Goal: Transaction & Acquisition: Purchase product/service

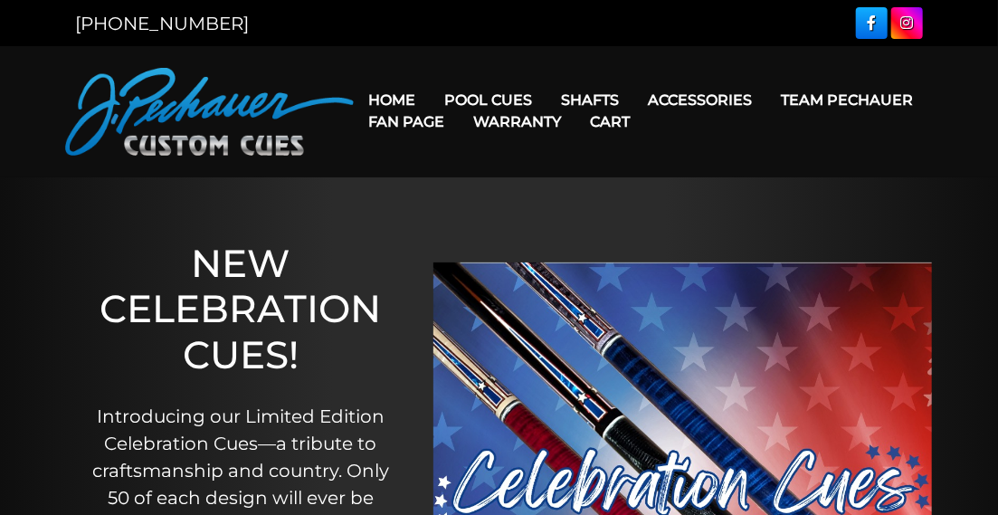
click at [485, 99] on link "Warranty" at bounding box center [517, 122] width 117 height 46
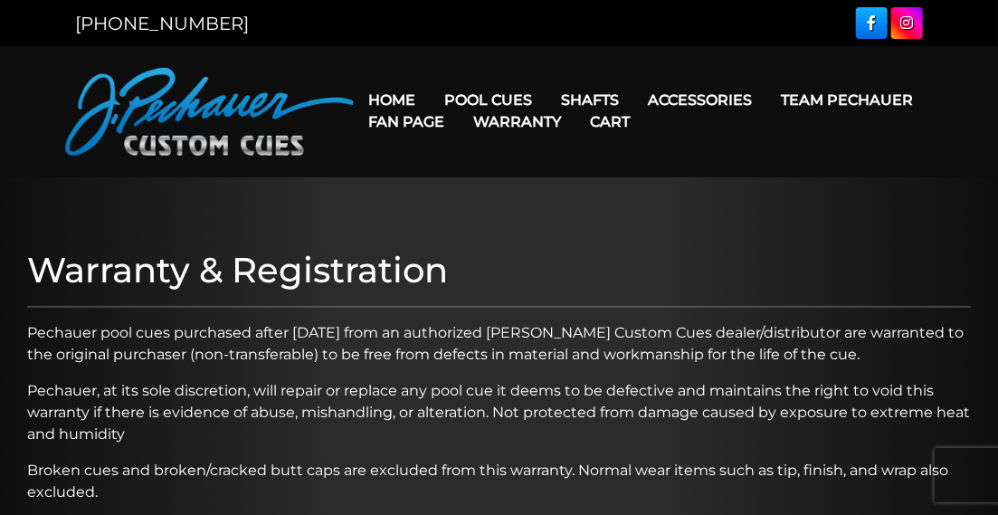
click at [404, 96] on link "Home" at bounding box center [392, 100] width 76 height 46
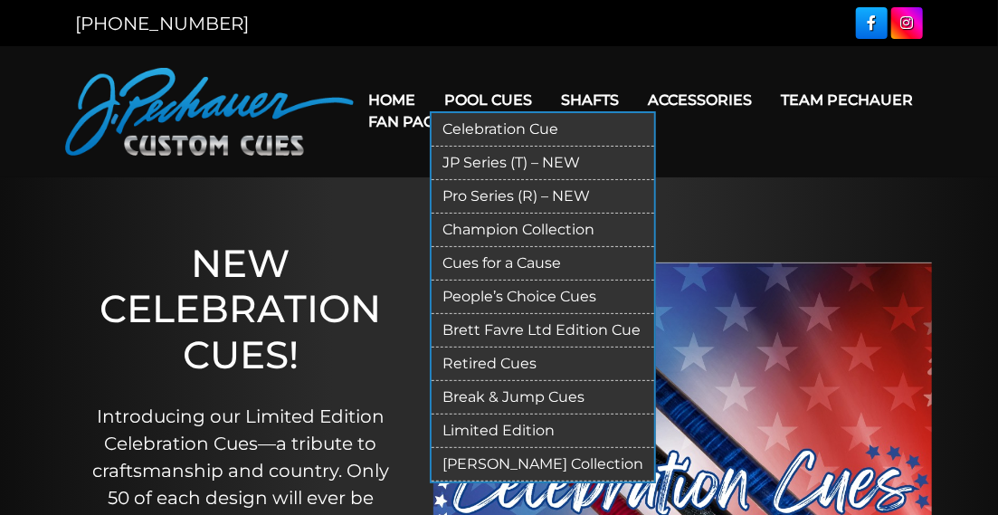
click at [495, 163] on link "JP Series (T) – NEW" at bounding box center [543, 163] width 223 height 33
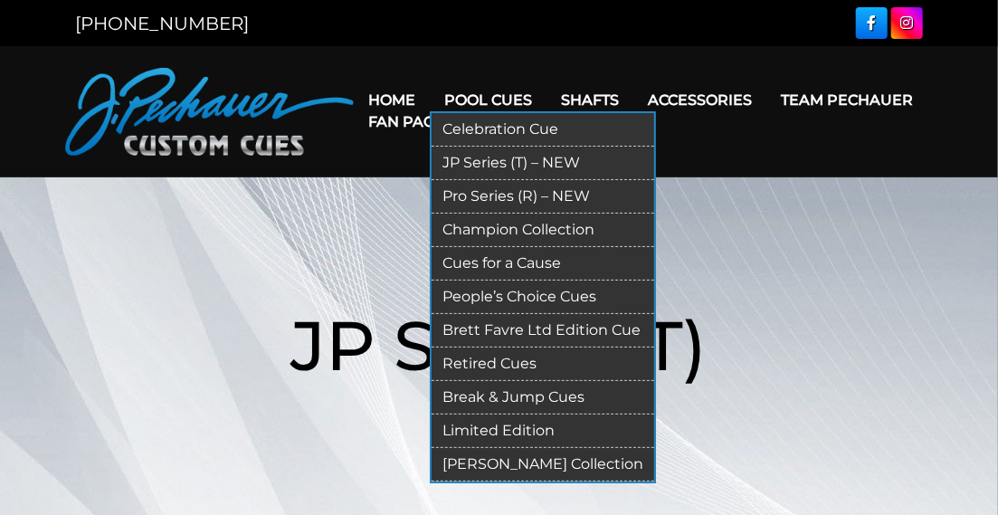
click at [463, 197] on link "Pro Series (R) – NEW" at bounding box center [543, 196] width 223 height 33
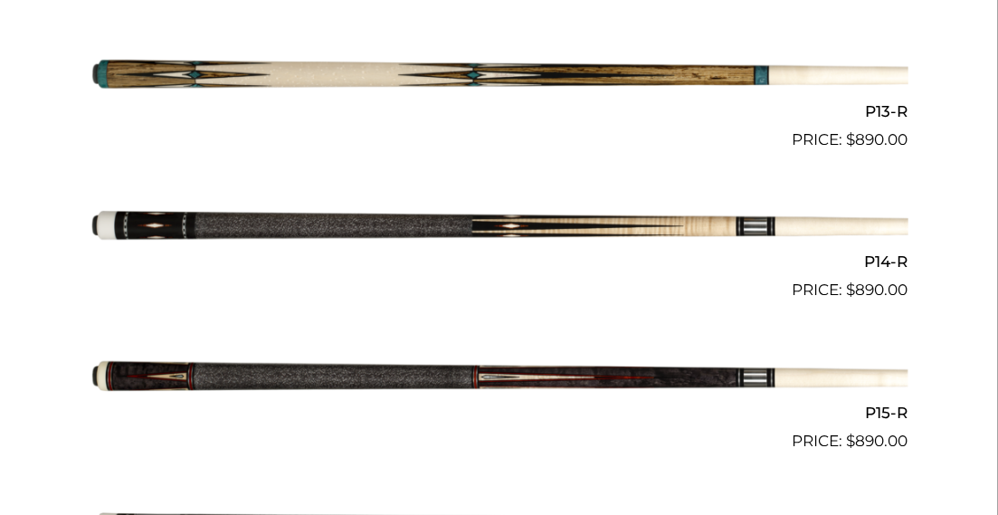
scroll to position [2389, 0]
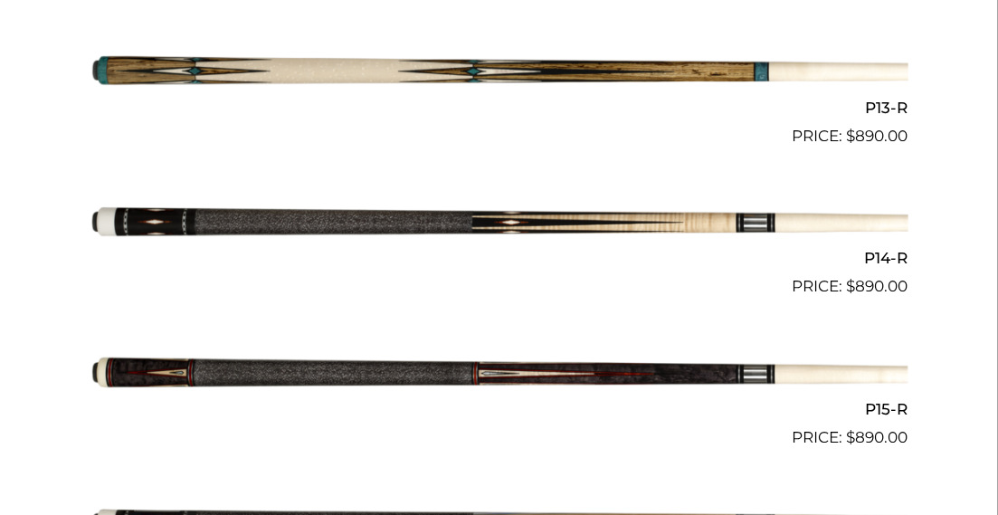
click at [464, 212] on img at bounding box center [500, 224] width 818 height 136
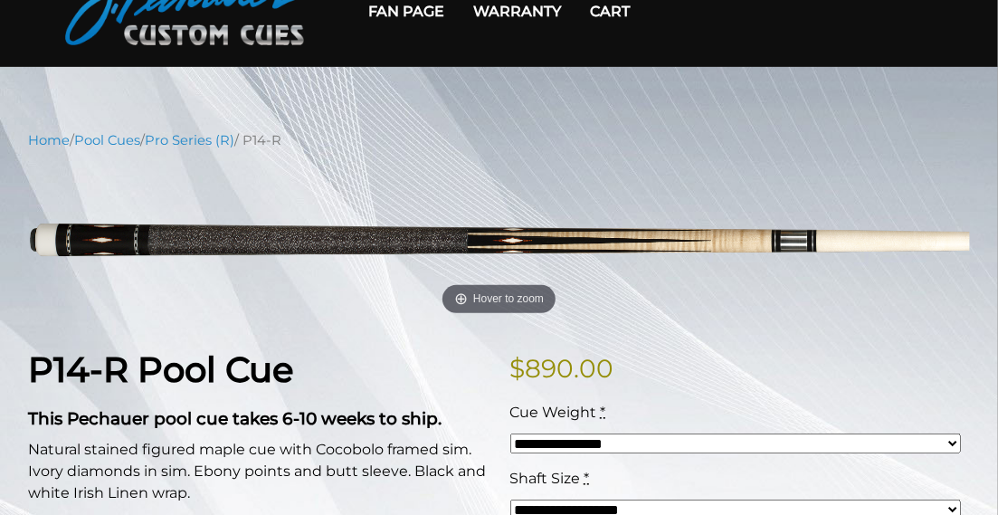
scroll to position [217, 0]
